Goal: Transaction & Acquisition: Purchase product/service

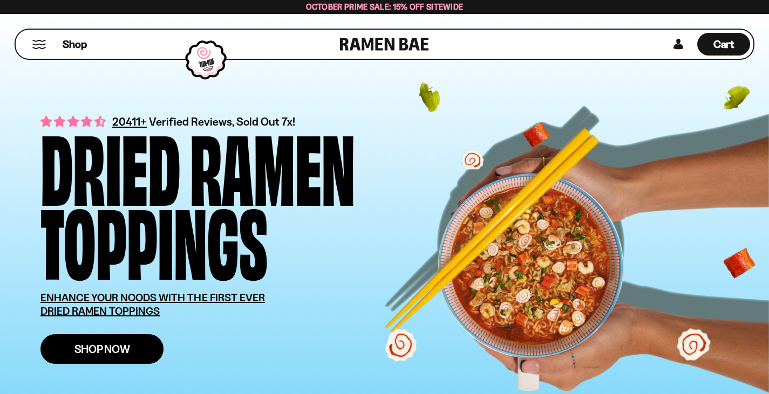
click at [115, 358] on link "Shop Now" at bounding box center [101, 349] width 123 height 30
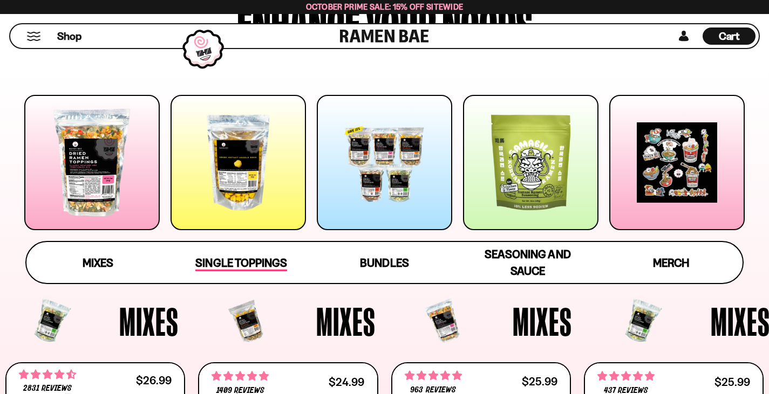
click at [228, 259] on span "Single Toppings" at bounding box center [240, 263] width 91 height 15
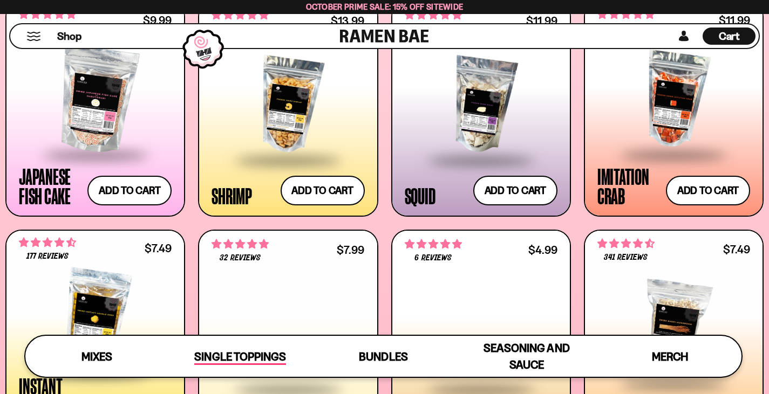
scroll to position [1010, 0]
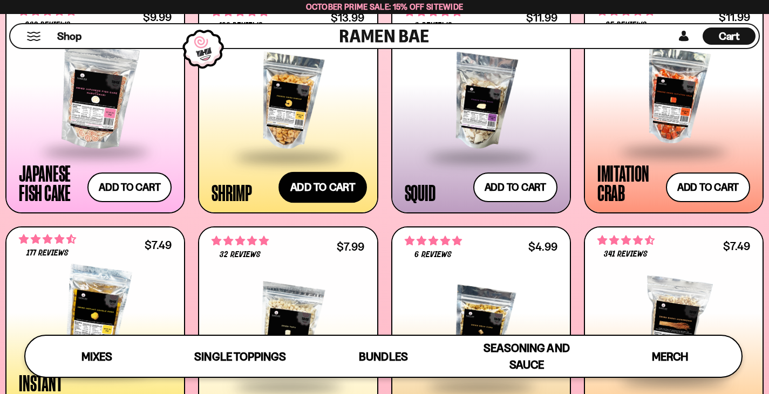
click at [323, 186] on button "Add to cart Add ― Regular price $13.99 Regular price Sale price $13.99 Unit pri…" at bounding box center [322, 187] width 88 height 31
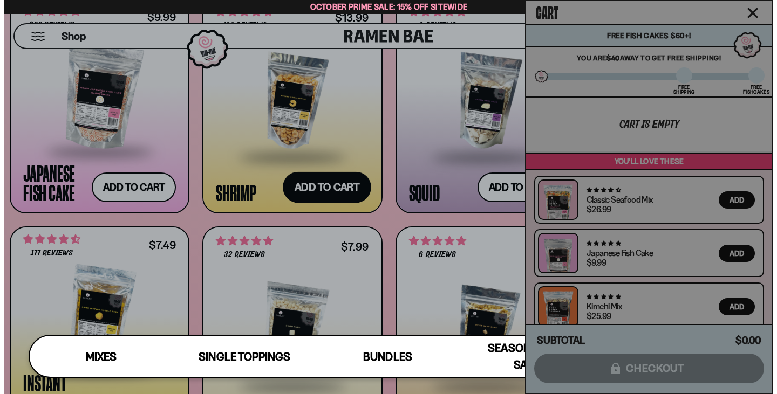
scroll to position [1016, 0]
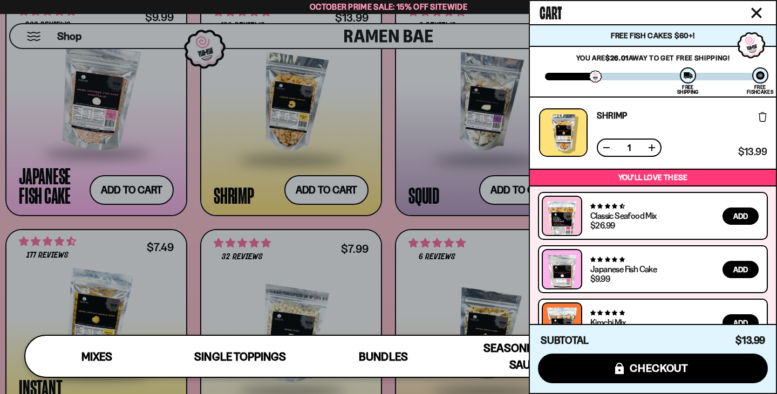
click at [391, 227] on div at bounding box center [388, 197] width 777 height 394
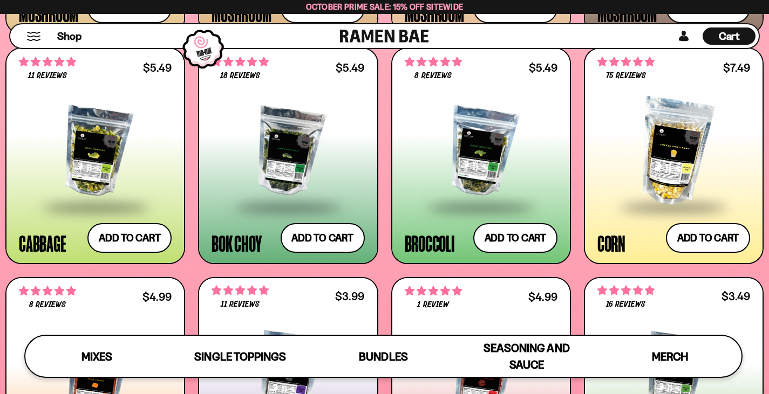
scroll to position [1648, 0]
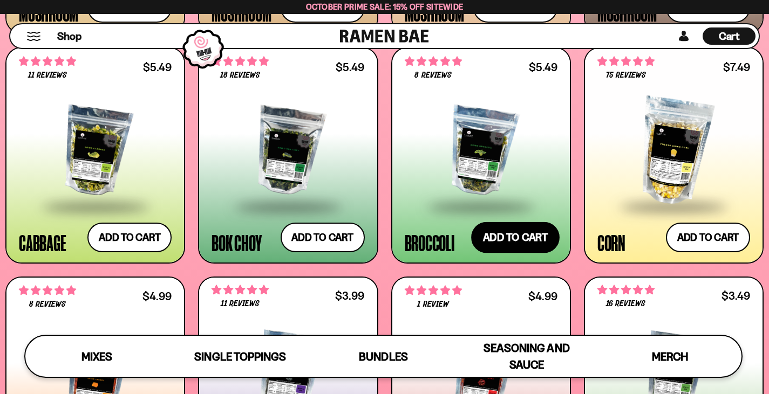
click at [511, 244] on button "Add to cart Add ― Regular price $5.49 Regular price Sale price $5.49 Unit price…" at bounding box center [515, 237] width 88 height 31
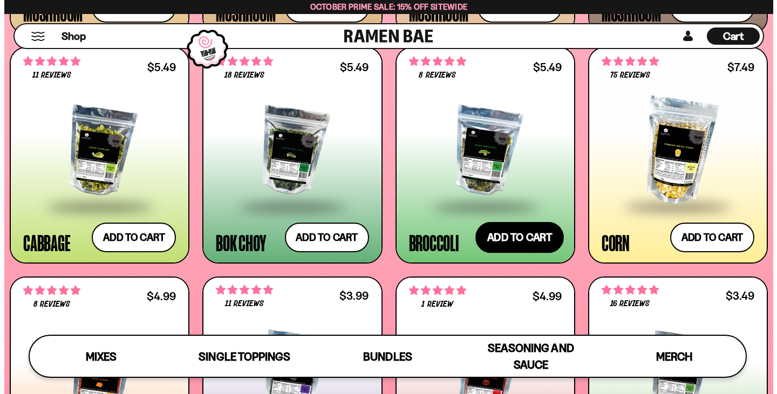
scroll to position [1659, 0]
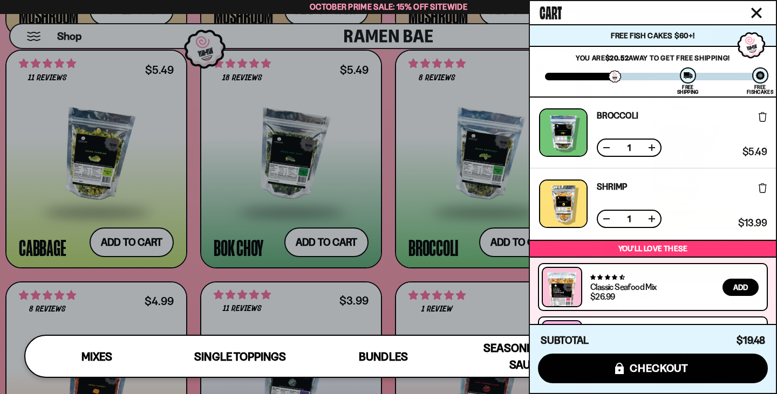
click at [312, 240] on div at bounding box center [388, 197] width 777 height 394
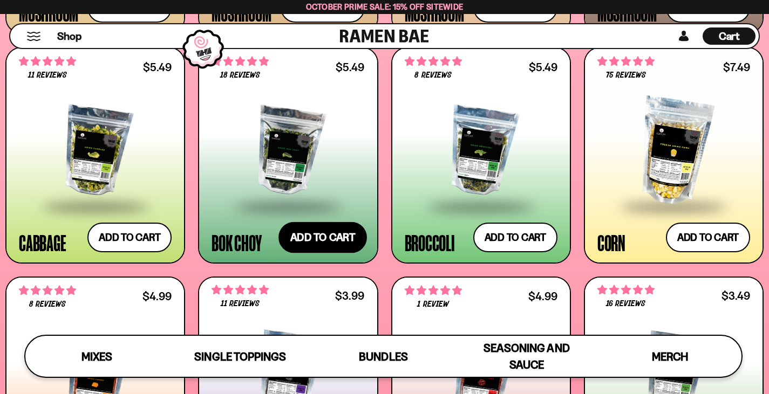
click at [318, 239] on button "Add to cart Add ― Regular price $5.49 Regular price Sale price $5.49 Unit price…" at bounding box center [322, 237] width 88 height 31
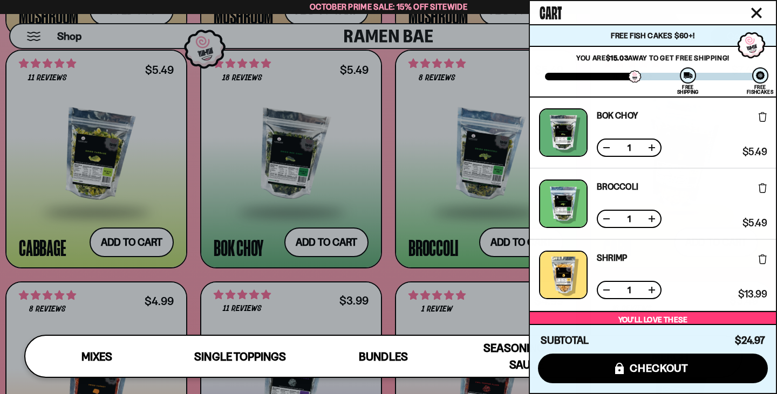
click at [396, 277] on div at bounding box center [388, 197] width 777 height 394
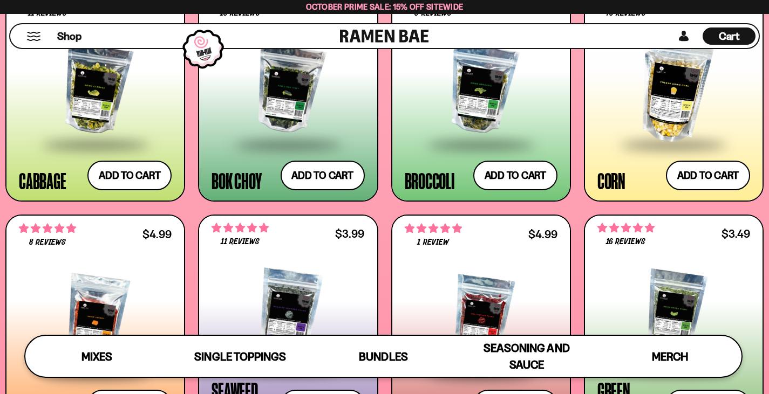
scroll to position [1704, 0]
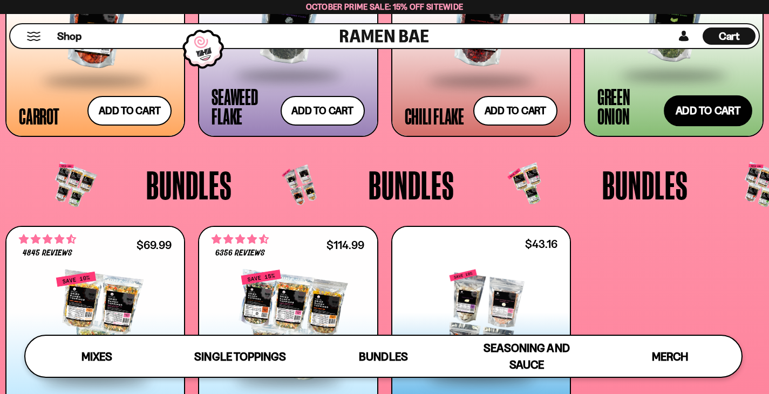
click at [700, 117] on button "Add to cart Add ― Regular price $3.49 Regular price Sale price $3.49 Unit price…" at bounding box center [708, 110] width 88 height 31
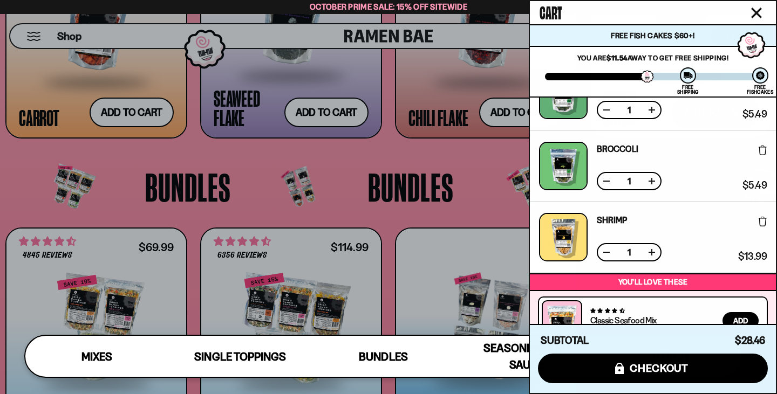
scroll to position [118, 0]
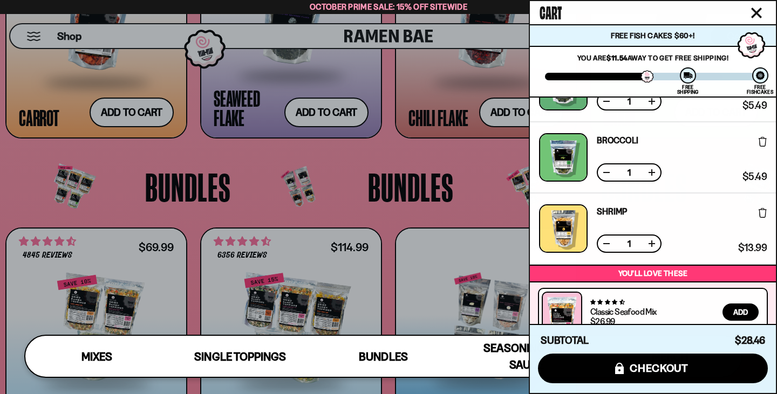
click at [652, 244] on button at bounding box center [651, 243] width 11 height 11
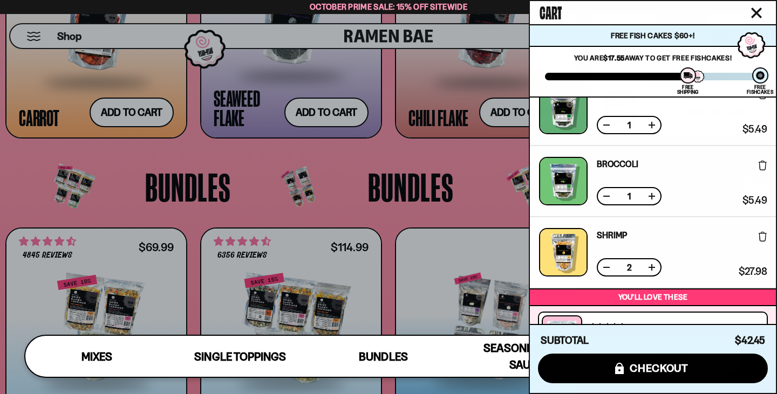
scroll to position [78, 0]
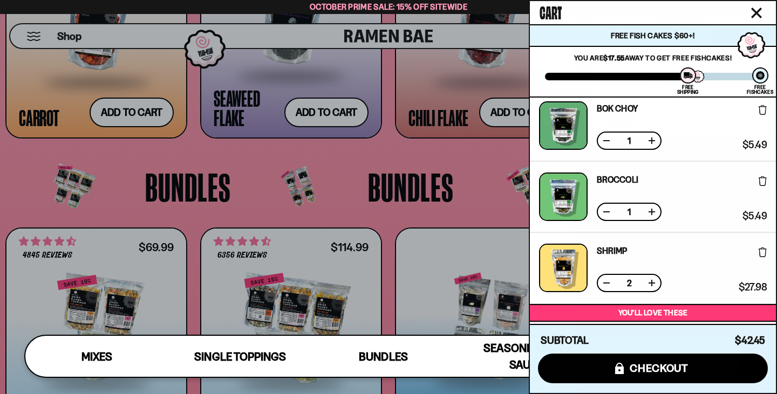
click at [651, 212] on button at bounding box center [651, 212] width 11 height 11
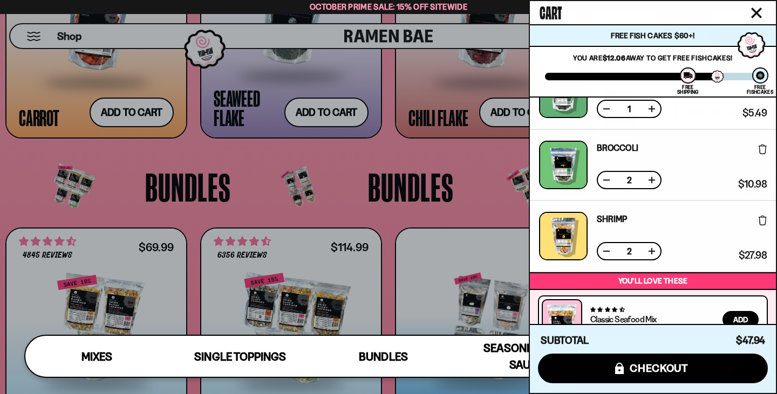
scroll to position [0, 0]
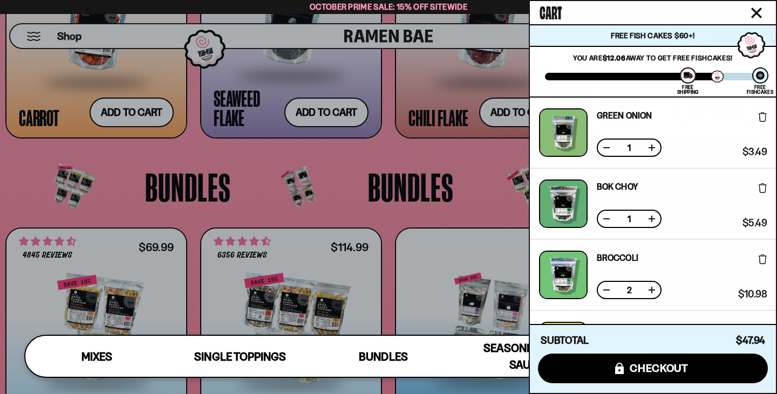
click at [359, 154] on div at bounding box center [388, 197] width 777 height 394
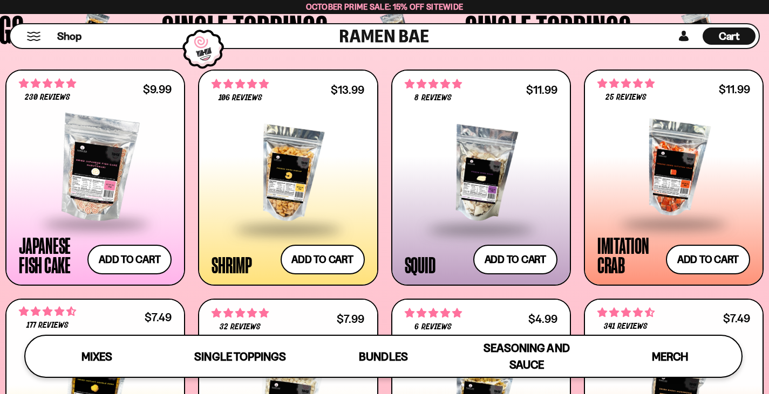
scroll to position [960, 0]
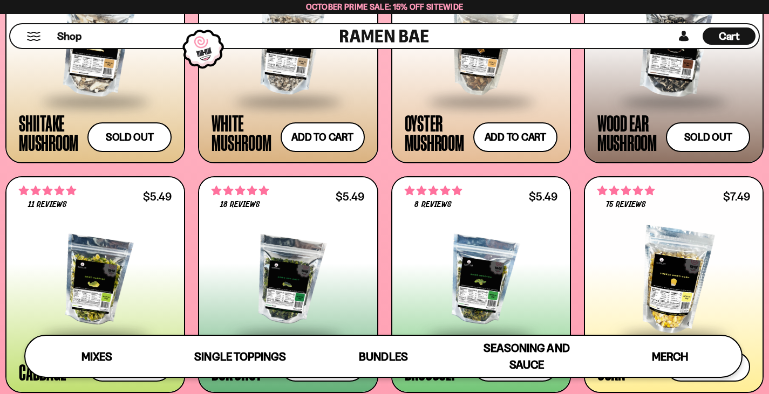
click at [728, 32] on span "Cart" at bounding box center [729, 36] width 21 height 13
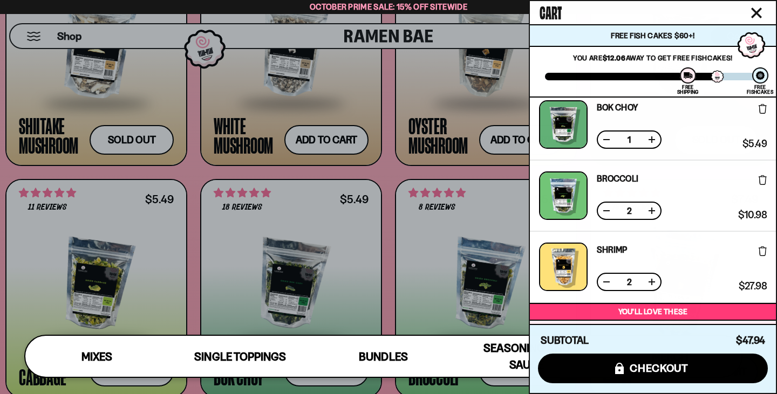
scroll to position [0, 0]
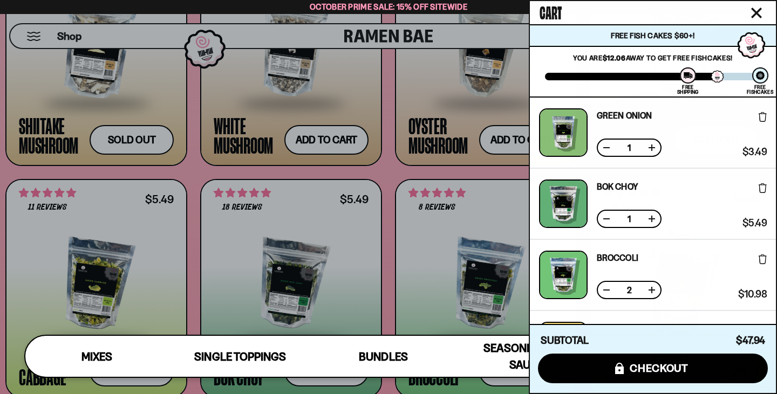
click at [382, 175] on div at bounding box center [388, 197] width 777 height 394
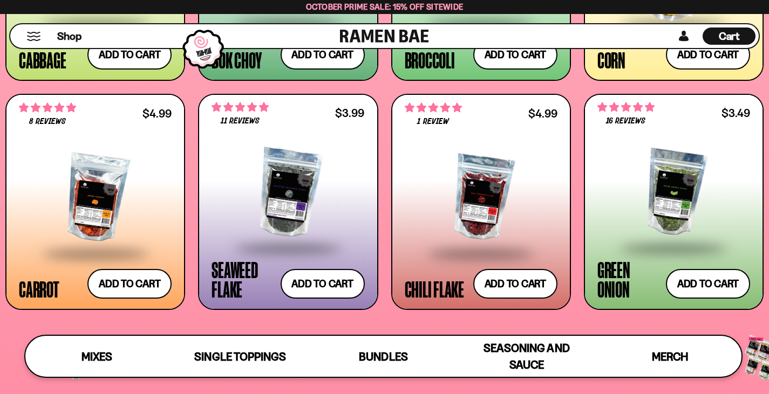
scroll to position [1831, 0]
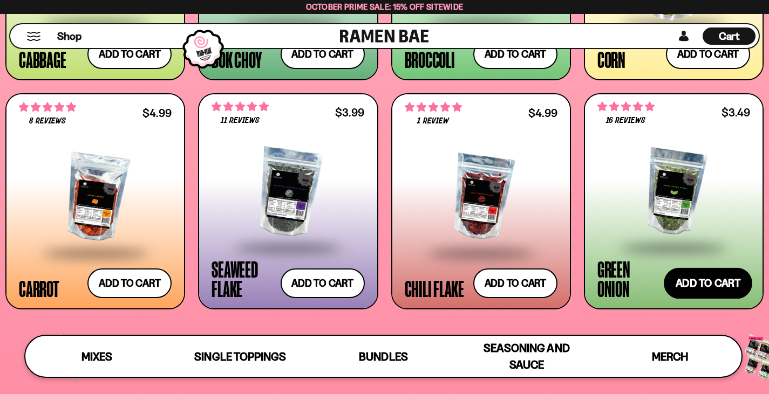
click at [695, 295] on button "Add to cart Add ― Regular price $3.49 Regular price Sale price $3.49 Unit price…" at bounding box center [708, 283] width 88 height 31
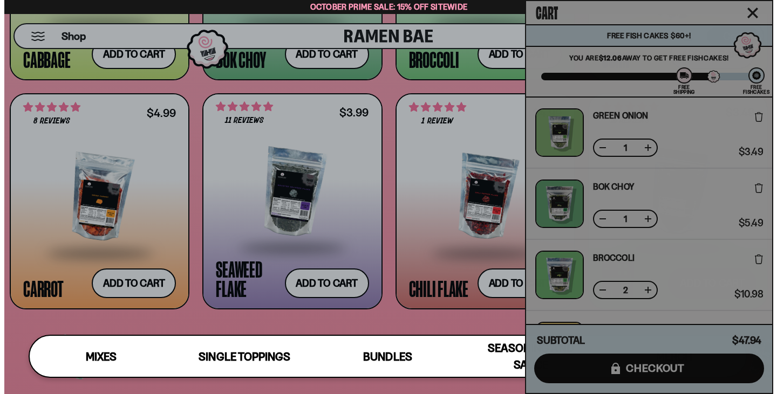
scroll to position [1845, 0]
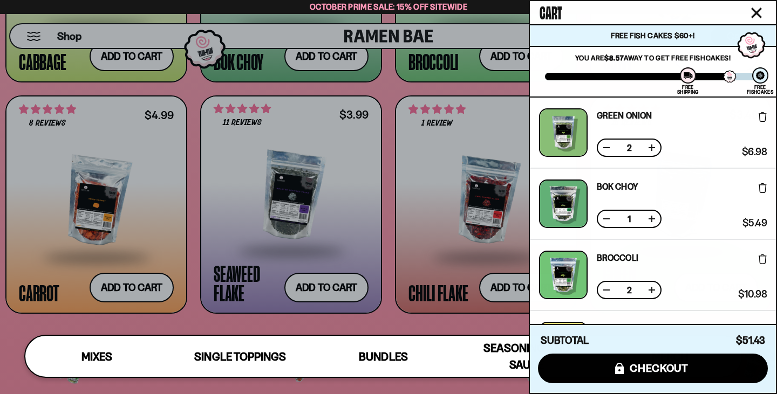
click at [388, 324] on div at bounding box center [388, 197] width 777 height 394
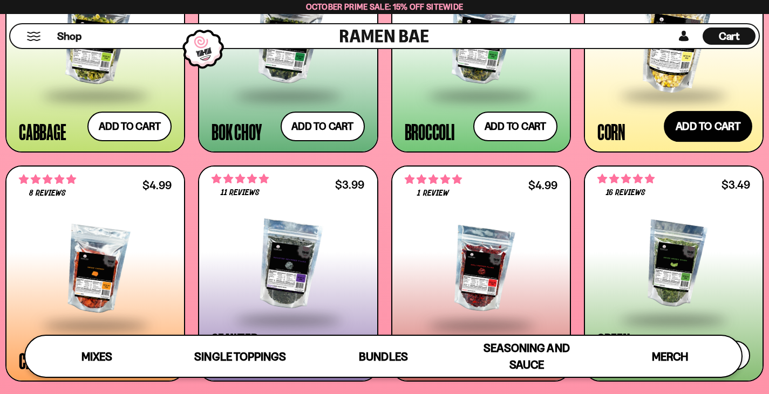
click at [698, 118] on button "Add to cart Add ― Regular price $7.49 Regular price Sale price $7.49 Unit price…" at bounding box center [708, 126] width 88 height 31
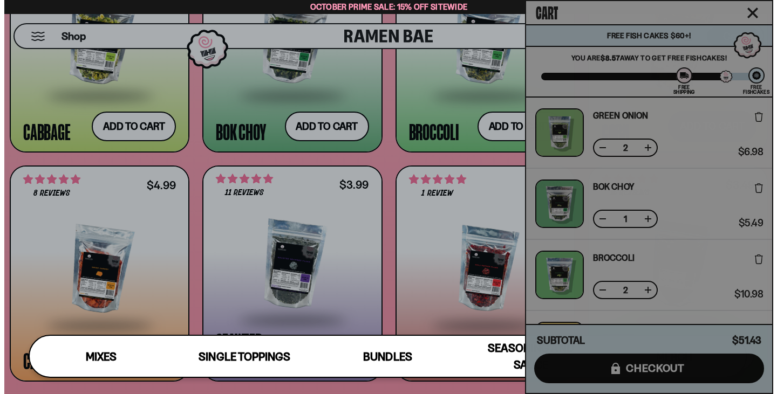
scroll to position [1773, 0]
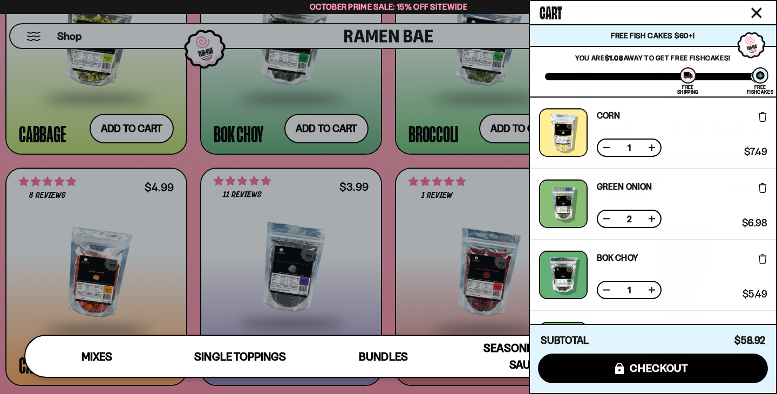
click at [606, 219] on button at bounding box center [606, 219] width 11 height 11
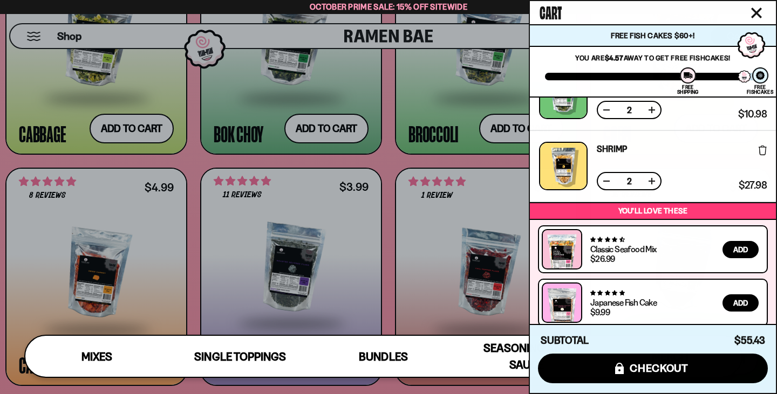
scroll to position [252, 0]
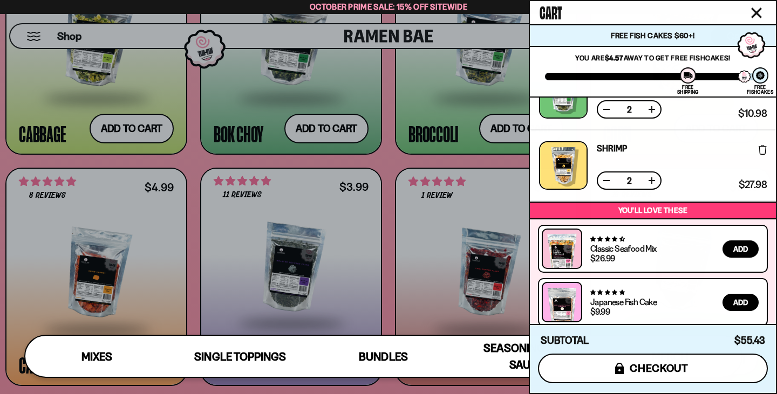
click at [662, 372] on span "checkout" at bounding box center [659, 369] width 59 height 12
